Goal: Information Seeking & Learning: Learn about a topic

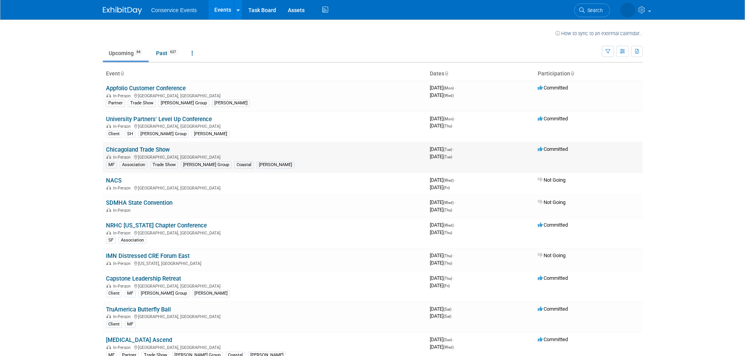
scroll to position [193, 0]
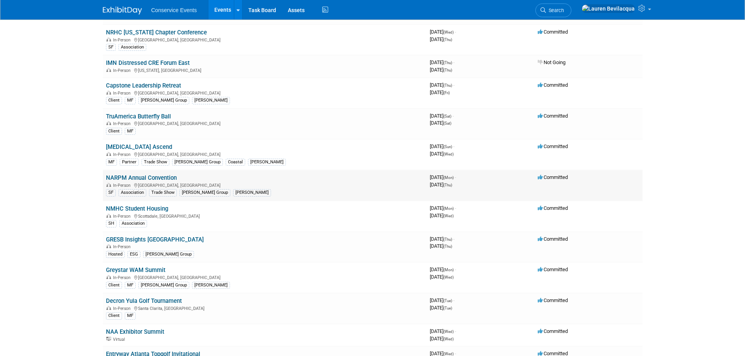
click at [152, 177] on link "NARPM Annual Convention" at bounding box center [141, 177] width 71 height 7
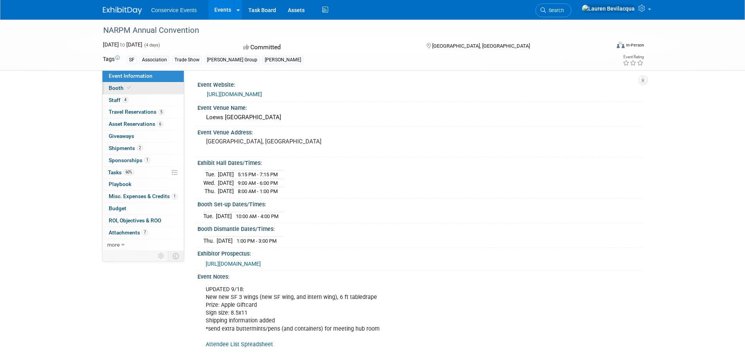
click at [150, 90] on link "Booth" at bounding box center [142, 88] width 81 height 12
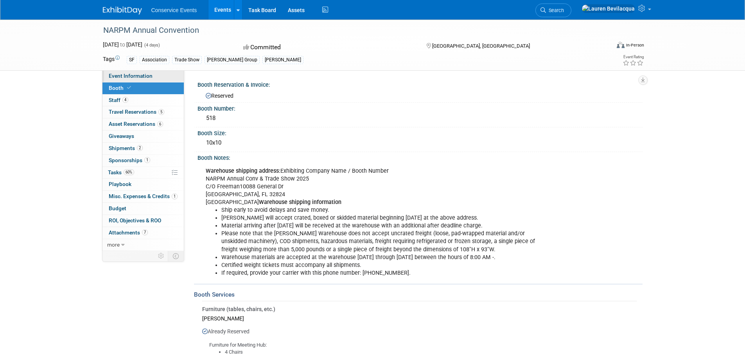
click at [137, 77] on span "Event Information" at bounding box center [131, 76] width 44 height 6
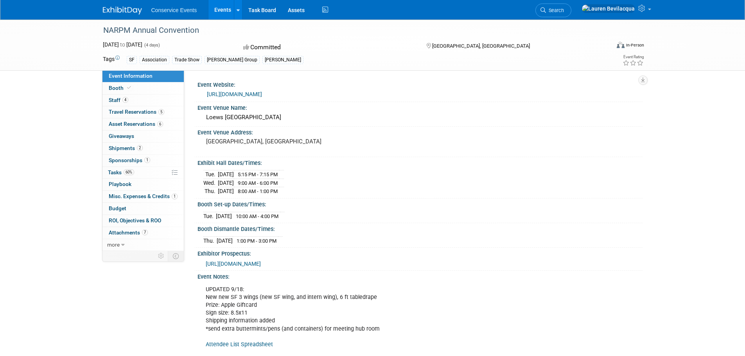
click at [262, 95] on link "[URL][DOMAIN_NAME]" at bounding box center [234, 94] width 55 height 6
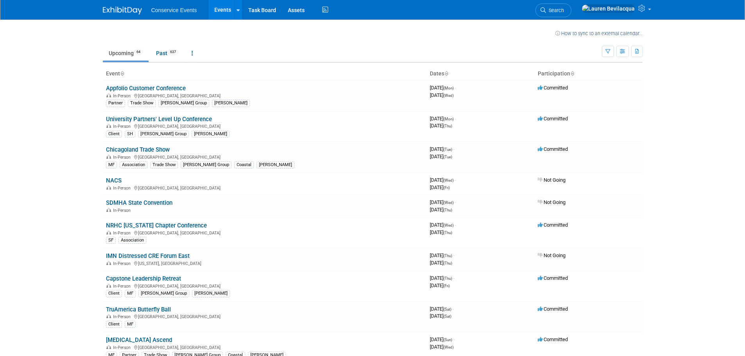
scroll to position [193, 0]
